Goal: Task Accomplishment & Management: Manage account settings

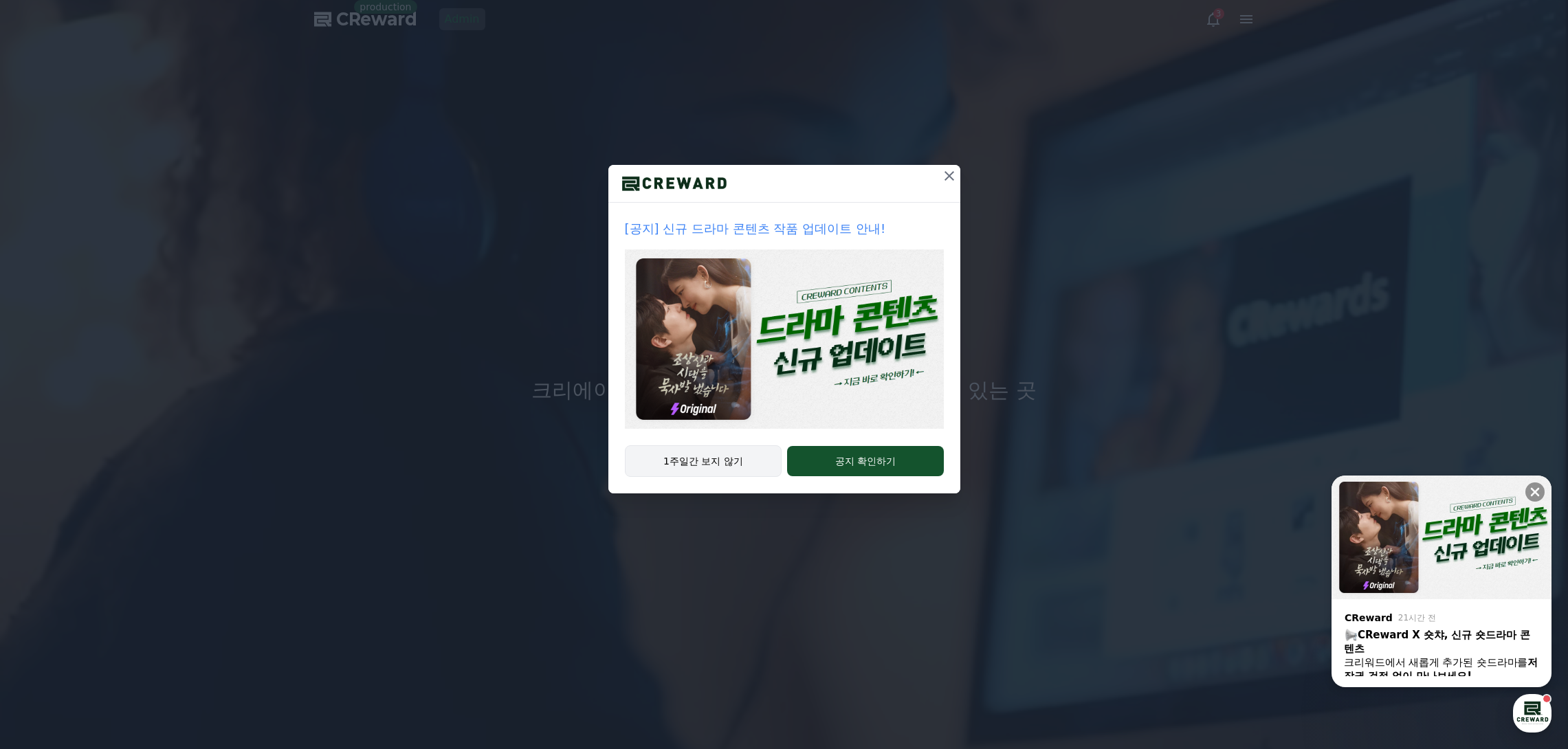
click at [737, 451] on button "1주일간 보지 않기" at bounding box center [703, 460] width 158 height 32
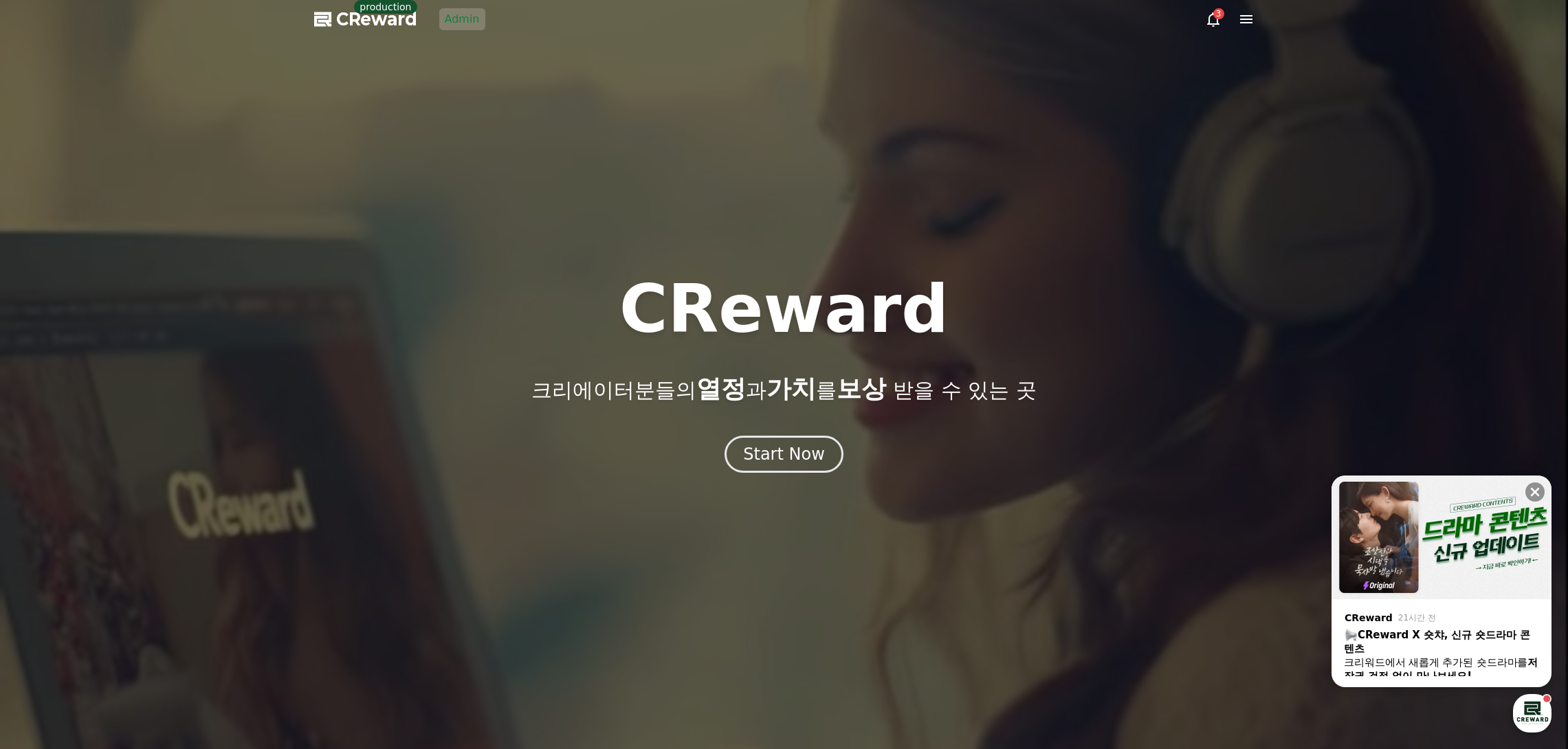
drag, startPoint x: 439, startPoint y: 119, endPoint x: 442, endPoint y: 58, distance: 61.1
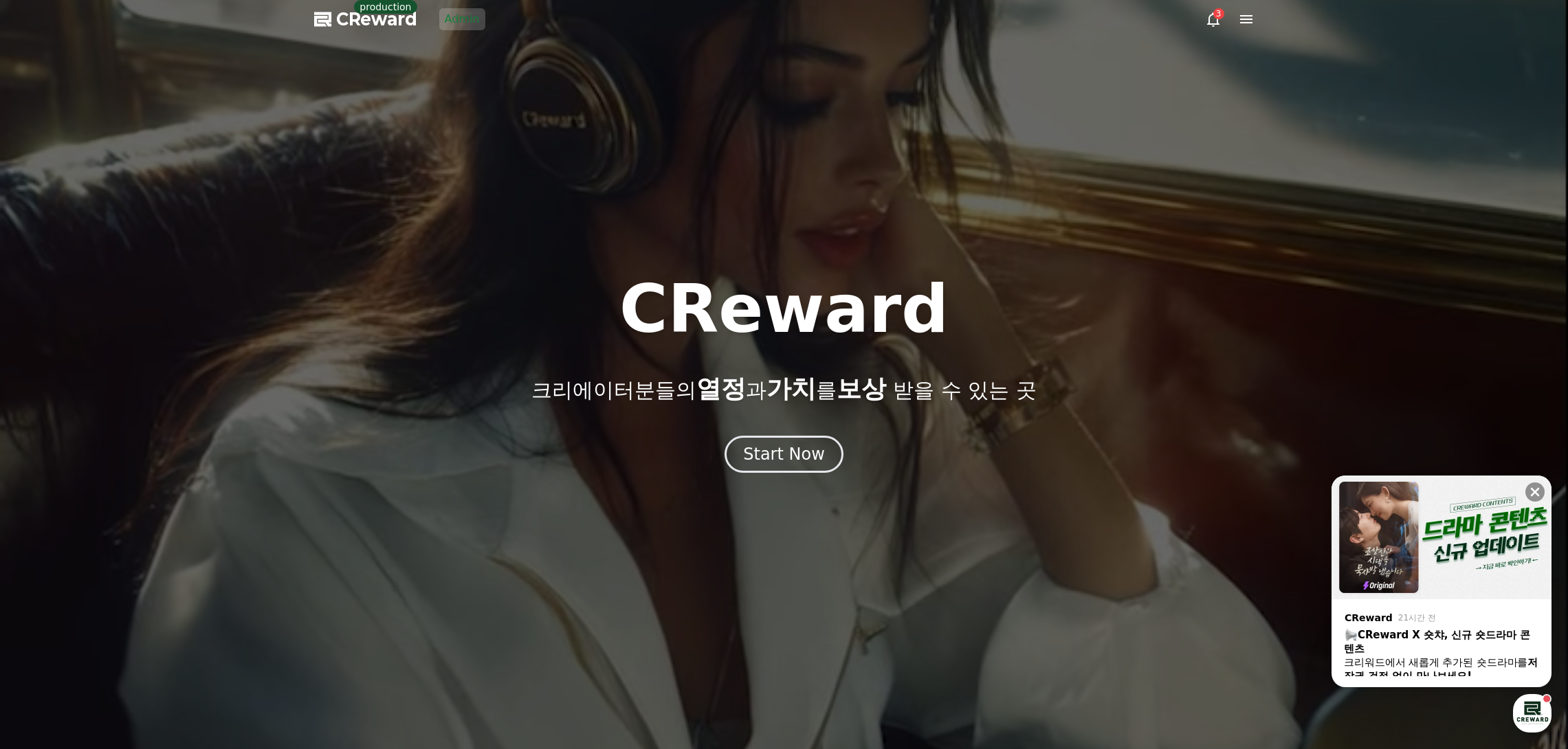
click at [439, 118] on div at bounding box center [784, 374] width 1568 height 749
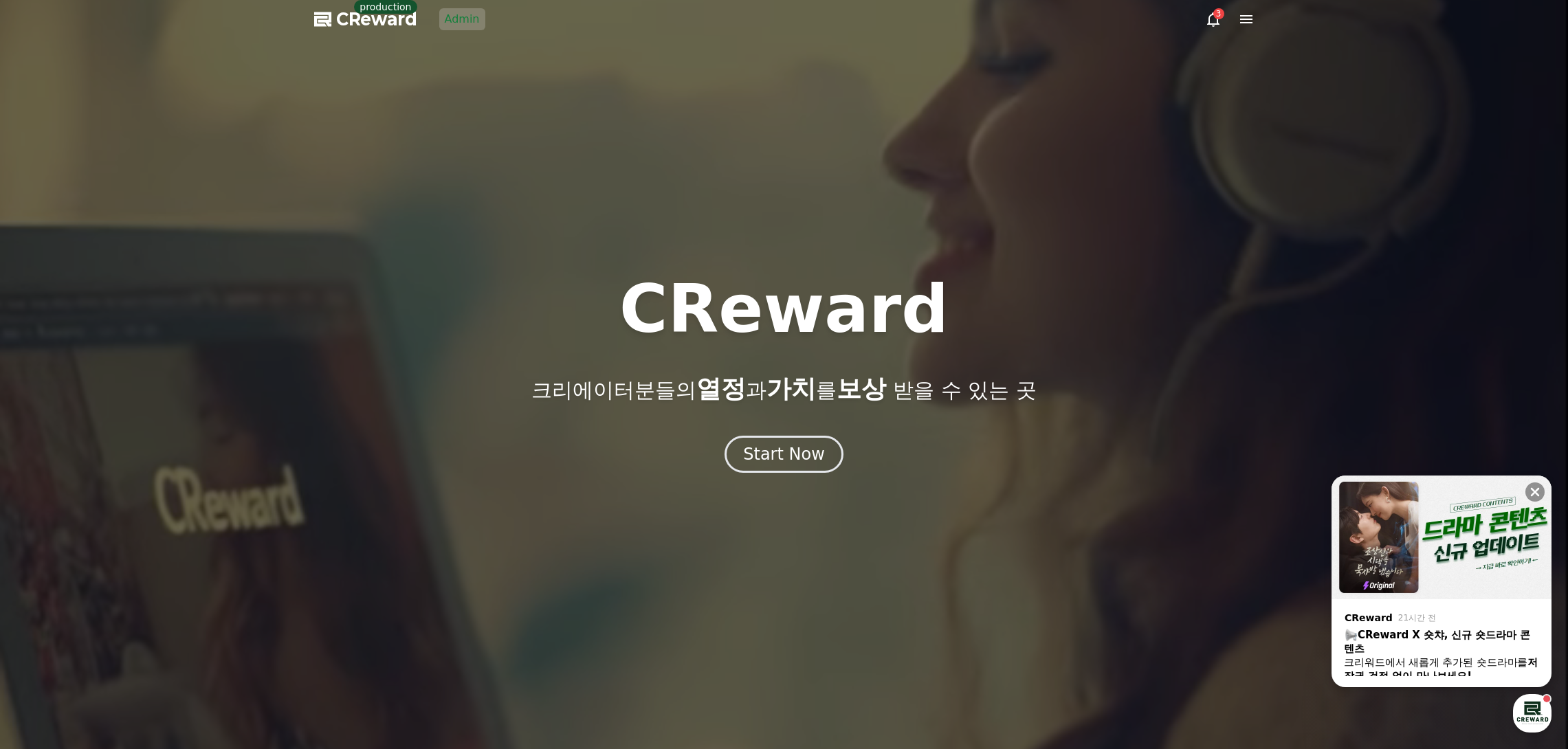
click at [470, 19] on link "Admin" at bounding box center [463, 19] width 46 height 22
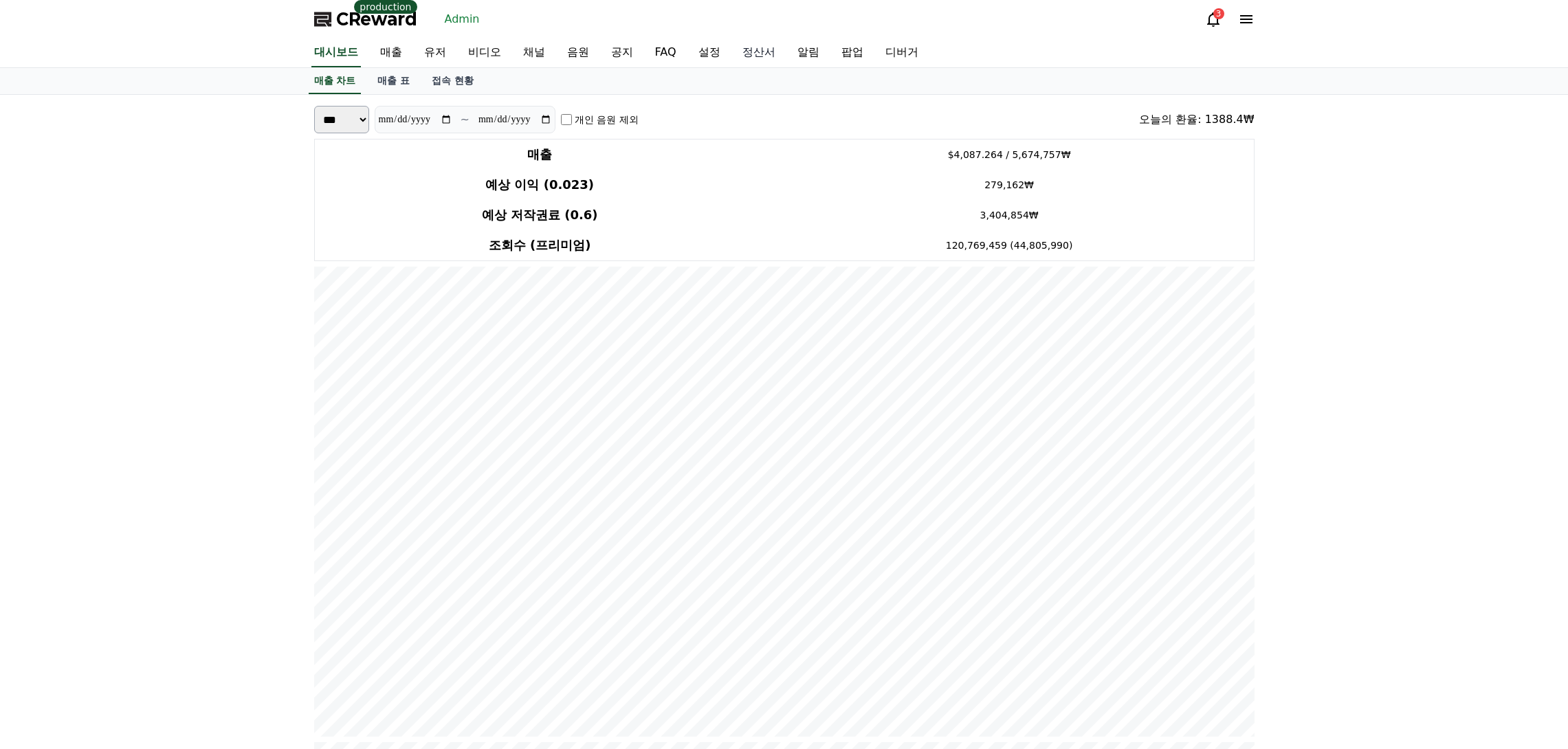
click at [731, 51] on link "정산서" at bounding box center [758, 53] width 55 height 29
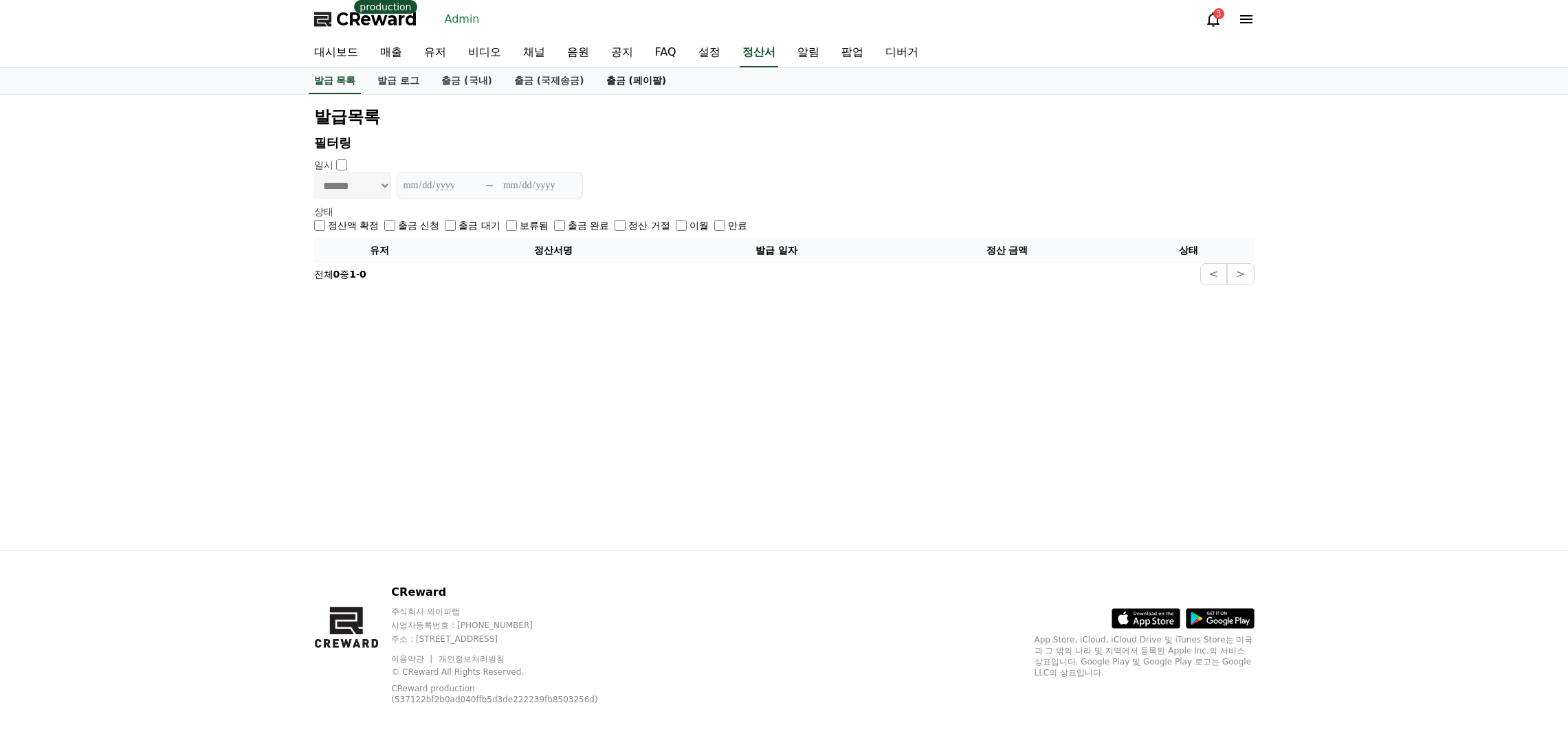
click at [607, 86] on link "출금 (페이팔)" at bounding box center [636, 81] width 83 height 26
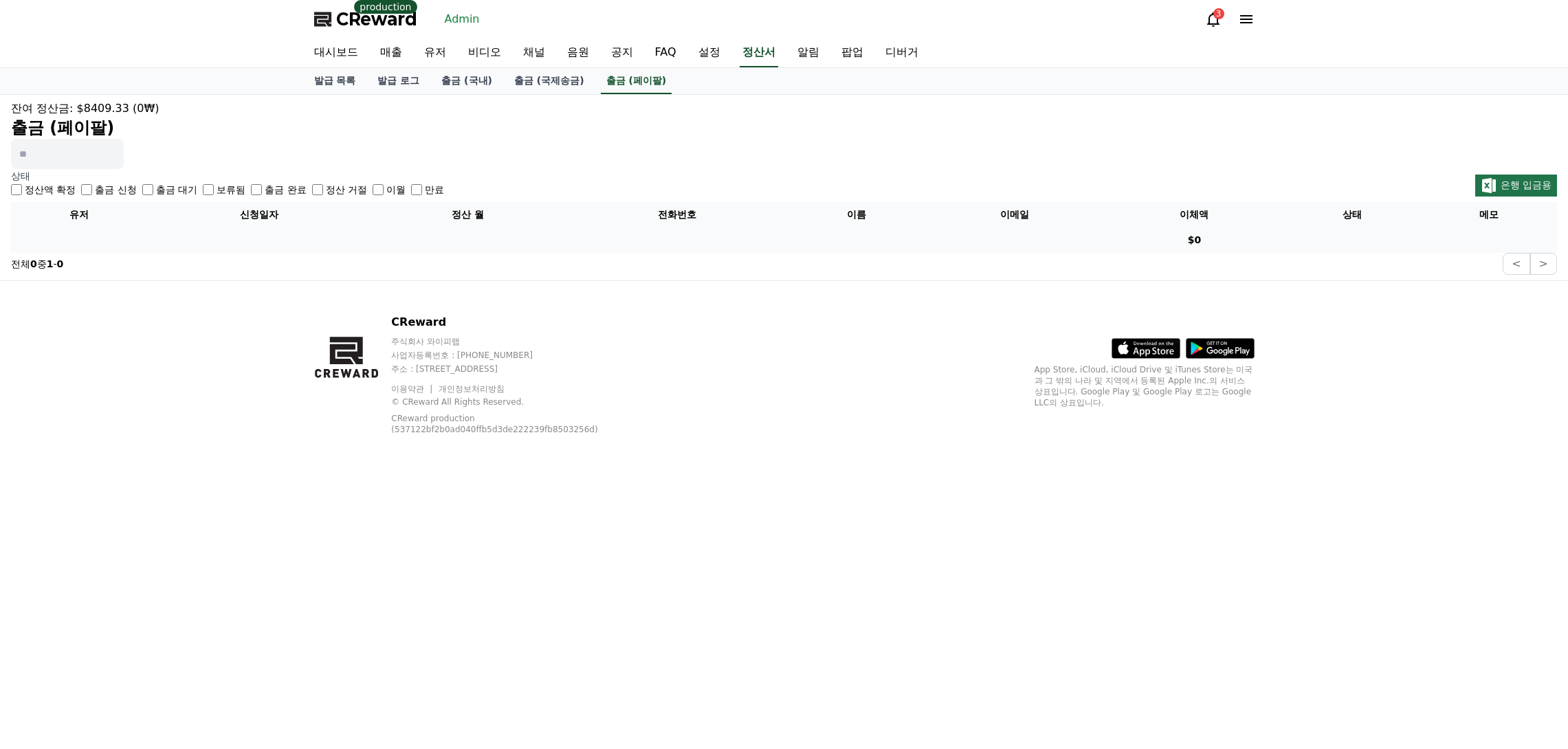
click at [35, 188] on label "정산액 확정" at bounding box center [50, 190] width 51 height 14
click at [386, 192] on label "이월" at bounding box center [395, 190] width 19 height 14
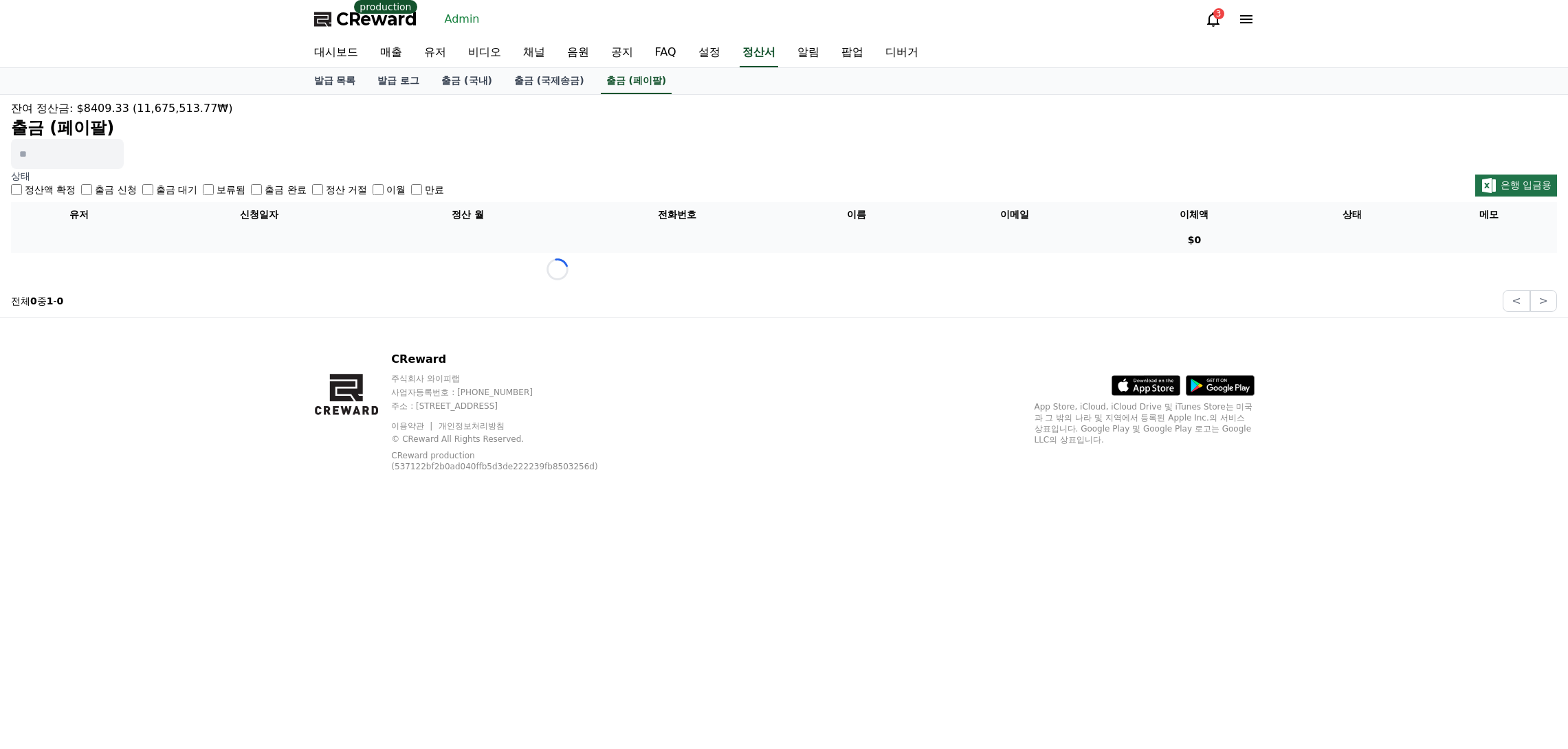
click at [282, 188] on div "정산액 확정 출금 신청 출금 대기 보류됨 출금 완료 정산 거절 이월 만료" at bounding box center [228, 190] width 433 height 14
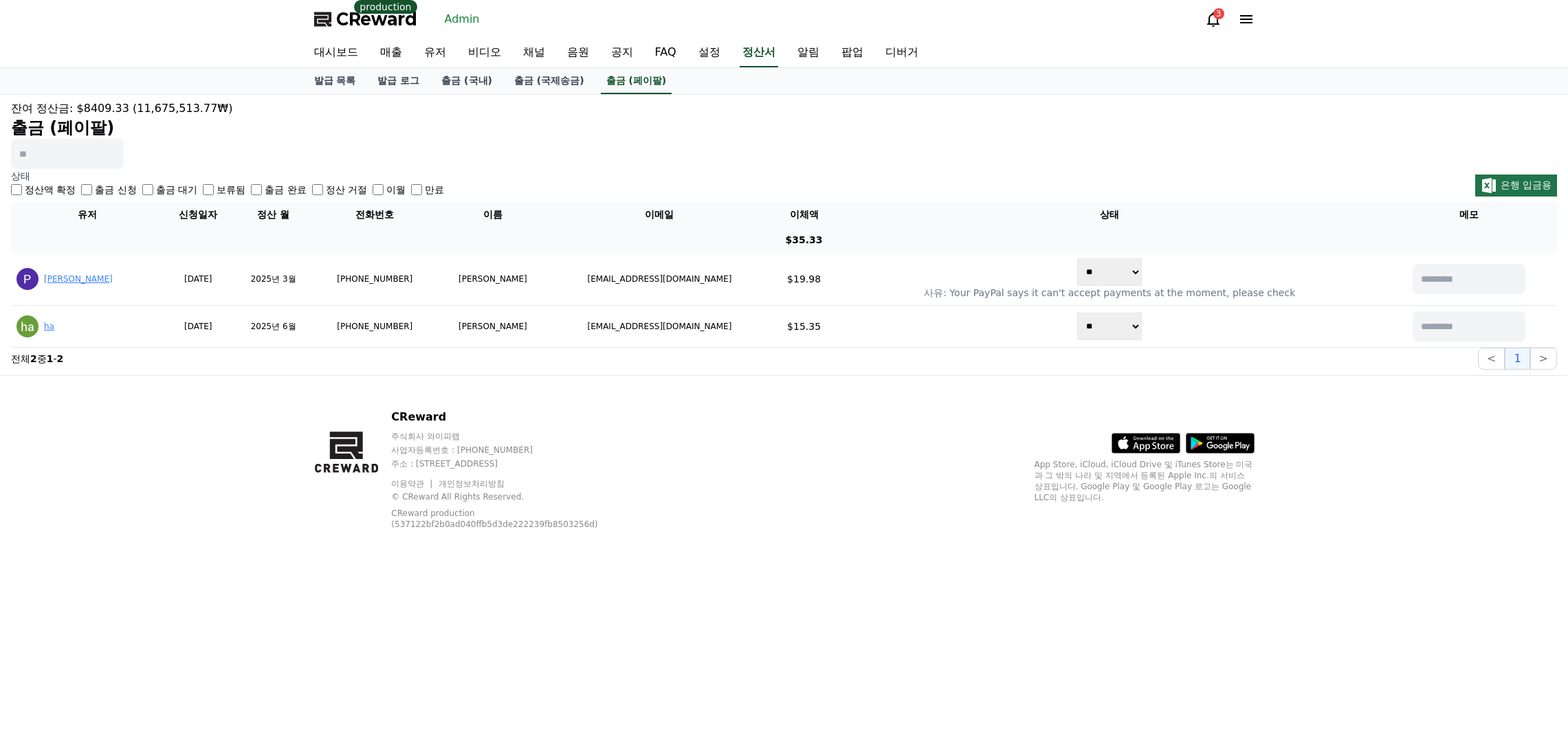
click at [251, 185] on div "출금 완료" at bounding box center [278, 190] width 55 height 14
click at [265, 189] on label "출금 완료" at bounding box center [285, 190] width 41 height 14
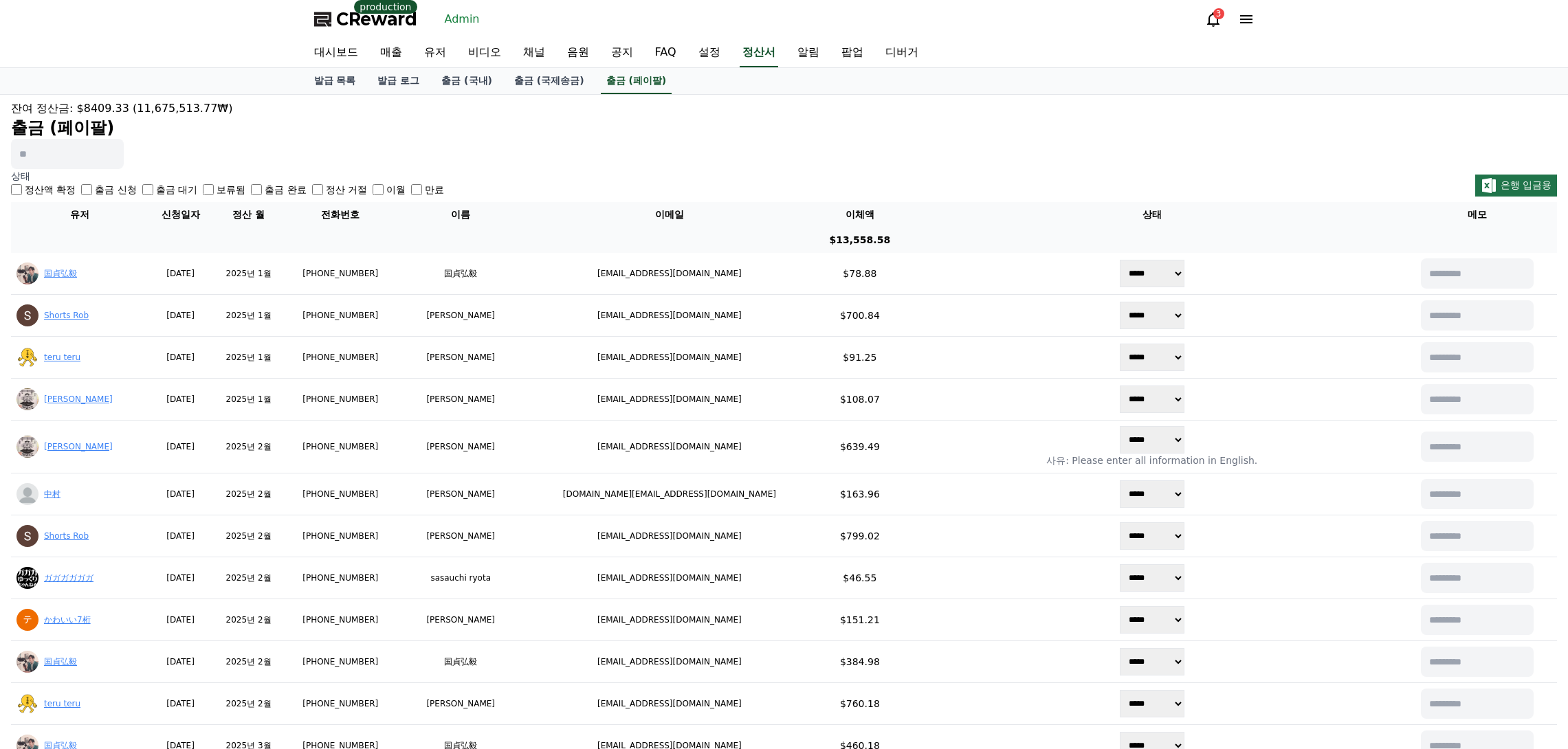
click at [88, 159] on input at bounding box center [67, 153] width 113 height 30
type input "******"
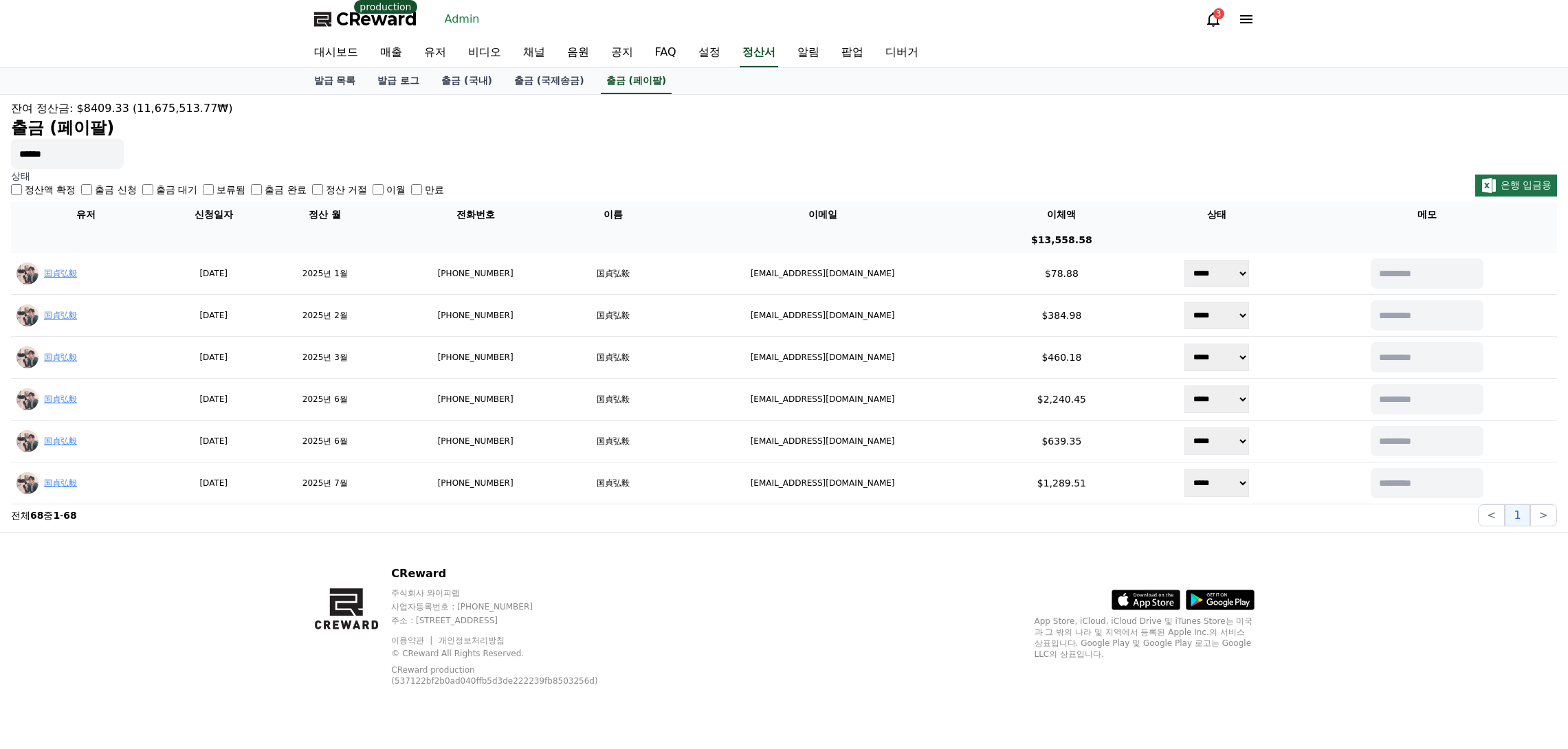
click at [601, 125] on h2 "출금 (페이팔)" at bounding box center [784, 128] width 1546 height 22
click at [605, 123] on h2 "출금 (페이팔)" at bounding box center [784, 128] width 1546 height 22
